Goal: Task Accomplishment & Management: Use online tool/utility

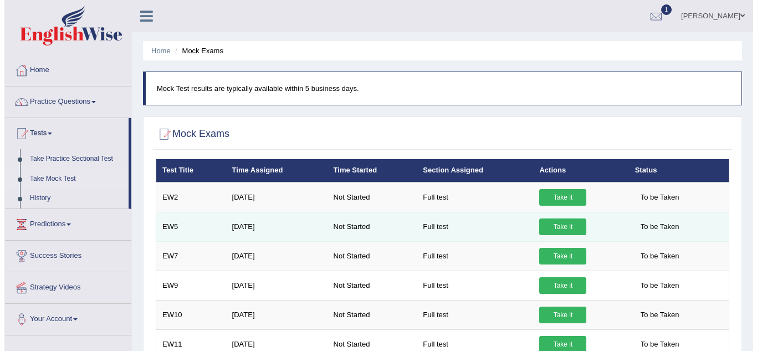
scroll to position [55, 0]
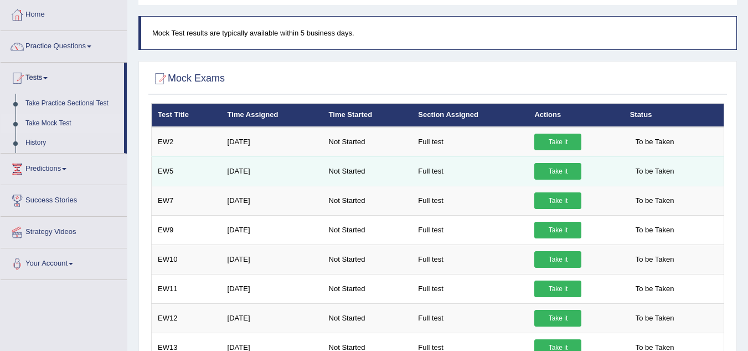
click at [559, 167] on link "Take it" at bounding box center [558, 171] width 47 height 17
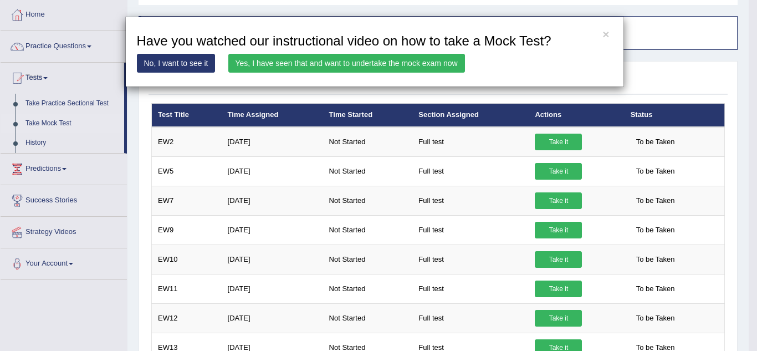
click at [394, 60] on link "Yes, I have seen that and want to undertake the mock exam now" at bounding box center [346, 63] width 237 height 19
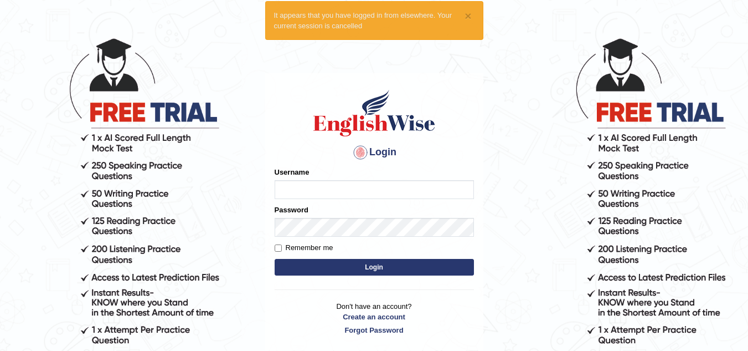
scroll to position [55, 0]
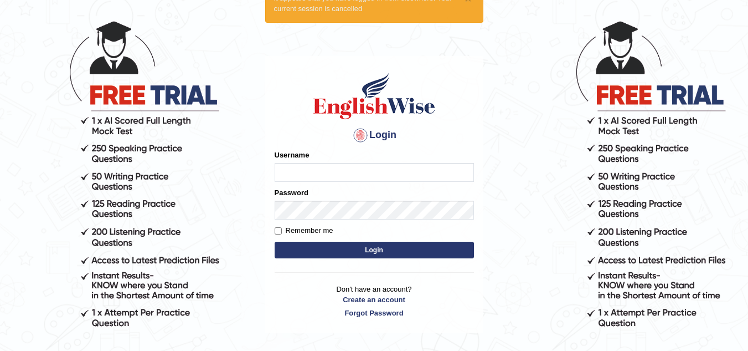
type input "Mikelbaniya"
click at [273, 232] on div "Login Please fix the following errors: Username Mikelbaniya Password Remember m…" at bounding box center [374, 195] width 218 height 278
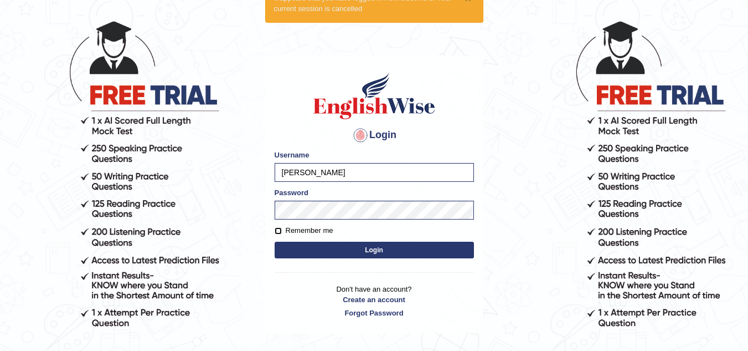
click at [279, 232] on input "Remember me" at bounding box center [278, 230] width 7 height 7
checkbox input "true"
click at [321, 248] on button "Login" at bounding box center [374, 250] width 199 height 17
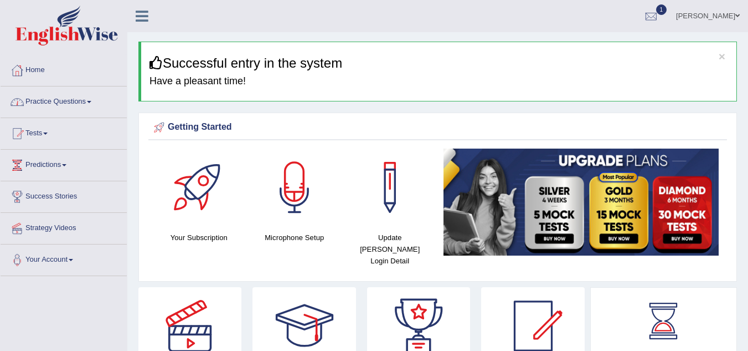
click at [47, 136] on link "Tests" at bounding box center [64, 132] width 126 height 28
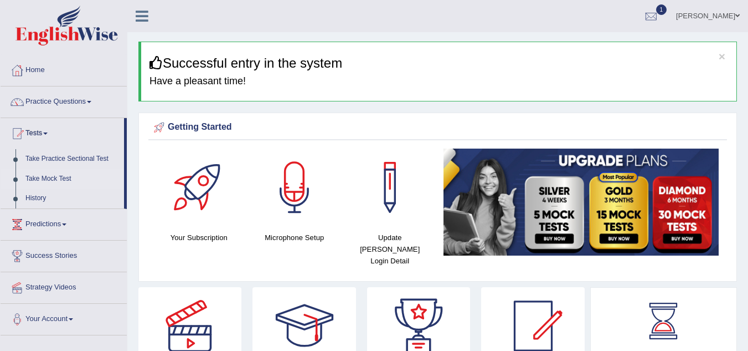
click at [50, 173] on link "Take Mock Test" at bounding box center [72, 179] width 104 height 20
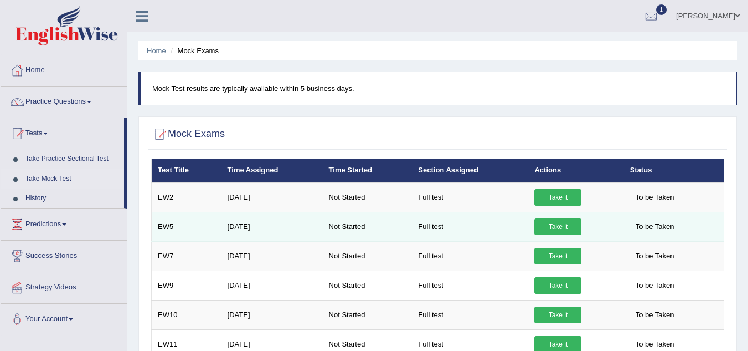
click at [556, 220] on link "Take it" at bounding box center [558, 226] width 47 height 17
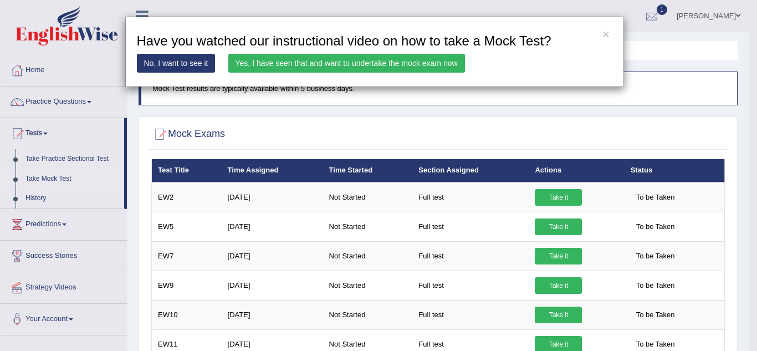
click at [273, 58] on link "Yes, I have seen that and want to undertake the mock exam now" at bounding box center [346, 63] width 237 height 19
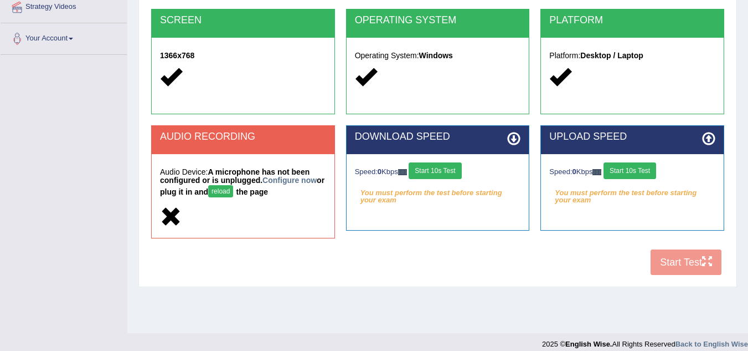
scroll to position [222, 0]
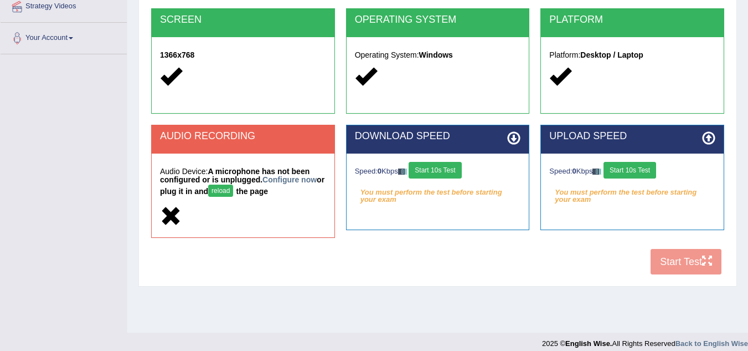
click at [664, 258] on div "COOKIES Cookies Enabled JAVASCRIPT Javascript Enabled BROWSER Browser: Chrome S…" at bounding box center [437, 86] width 579 height 388
click at [512, 137] on icon at bounding box center [513, 137] width 13 height 13
click at [454, 172] on button "Start 10s Test" at bounding box center [435, 170] width 53 height 17
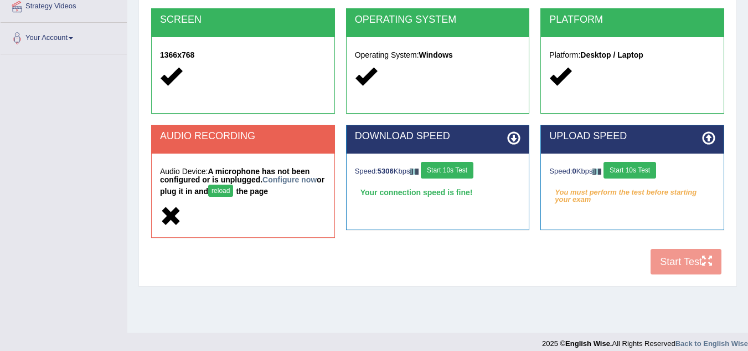
click at [628, 169] on button "Start 10s Test" at bounding box center [630, 170] width 53 height 17
click at [515, 136] on icon at bounding box center [513, 137] width 13 height 13
click at [704, 137] on icon at bounding box center [708, 137] width 13 height 13
click at [474, 176] on button "Start 10s Test" at bounding box center [447, 170] width 53 height 17
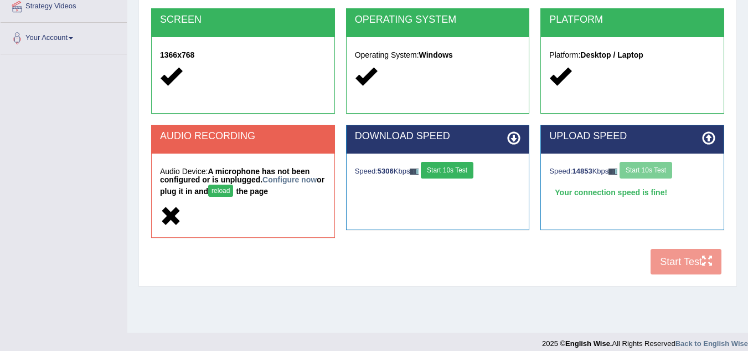
click at [449, 187] on div "Speed: 5306 Kbps Start 10s Test Select Audio Quality" at bounding box center [438, 172] width 183 height 39
click at [449, 187] on div "Speed: 289 Kbps Start 10s Test Select Audio Quality" at bounding box center [438, 172] width 183 height 39
click at [449, 187] on div "Speed: 752 Kbps Start 10s Test Select Audio Quality" at bounding box center [438, 172] width 183 height 39
click at [674, 261] on div "COOKIES Cookies Enabled JAVASCRIPT Javascript Enabled BROWSER Browser: Chrome S…" at bounding box center [437, 86] width 579 height 388
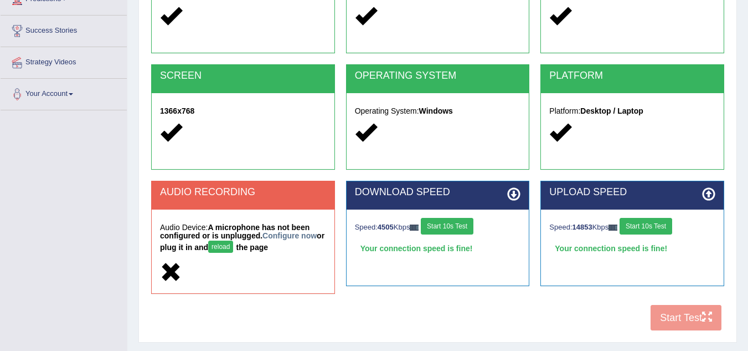
scroll to position [166, 0]
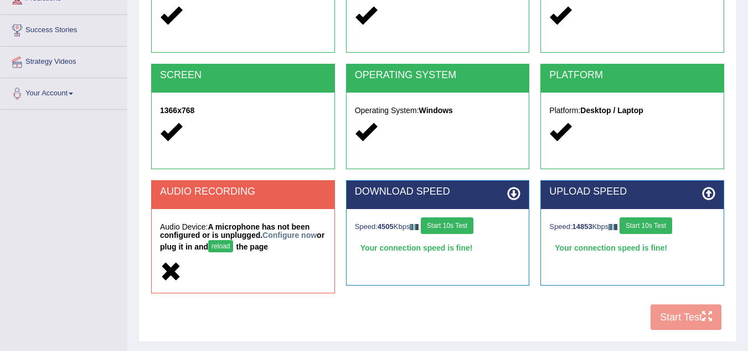
click at [459, 193] on h2 "DOWNLOAD SPEED" at bounding box center [438, 191] width 166 height 11
click at [590, 188] on h2 "UPLOAD SPEED" at bounding box center [633, 191] width 166 height 11
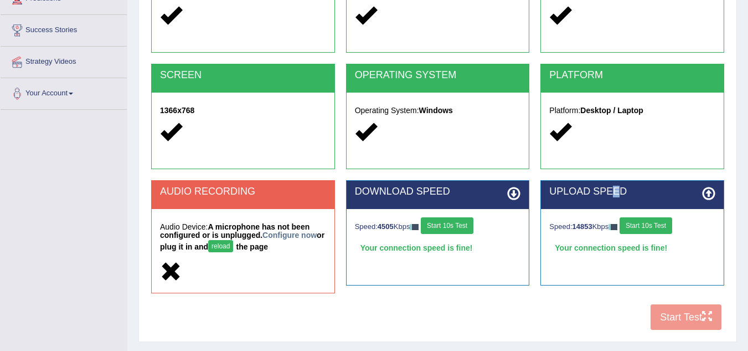
click at [590, 188] on h2 "UPLOAD SPEED" at bounding box center [633, 191] width 166 height 11
click at [647, 191] on h2 "UPLOAD SPEED" at bounding box center [633, 191] width 166 height 11
click at [648, 191] on h2 "UPLOAD SPEED" at bounding box center [633, 191] width 166 height 11
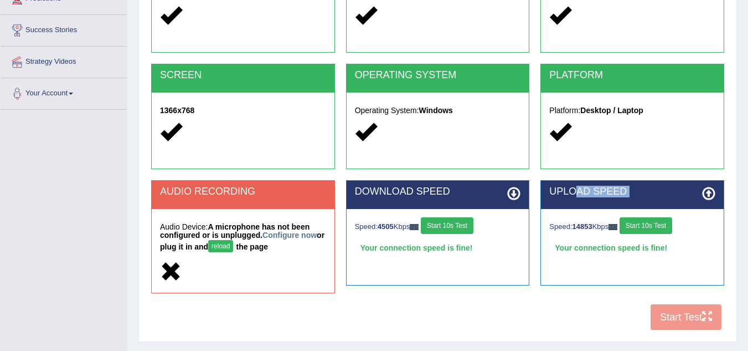
click at [505, 242] on div "Your connection speed is fine!" at bounding box center [438, 247] width 166 height 17
drag, startPoint x: 554, startPoint y: 255, endPoint x: 570, endPoint y: 242, distance: 20.9
click at [555, 255] on div "Your connection speed is fine!" at bounding box center [633, 247] width 166 height 17
click at [574, 238] on div "Speed: 14853 Kbps Start 10s Test Your connection speed is fine!" at bounding box center [632, 236] width 183 height 55
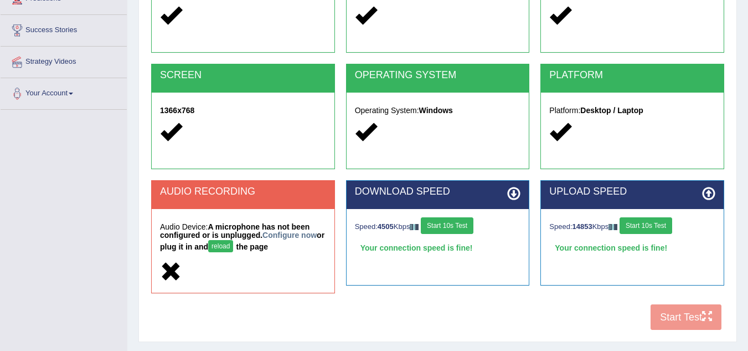
click at [573, 244] on div "Your connection speed is fine!" at bounding box center [633, 247] width 166 height 17
click at [572, 248] on div "Your connection speed is fine!" at bounding box center [633, 247] width 166 height 17
click at [461, 247] on div "Your connection speed is fine!" at bounding box center [438, 247] width 166 height 17
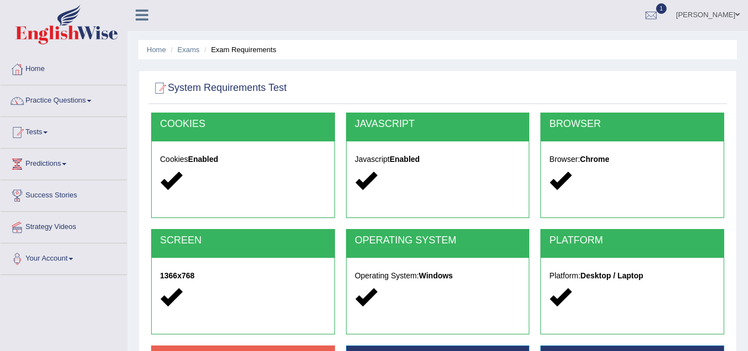
scroll to position [0, 0]
